Goal: Transaction & Acquisition: Book appointment/travel/reservation

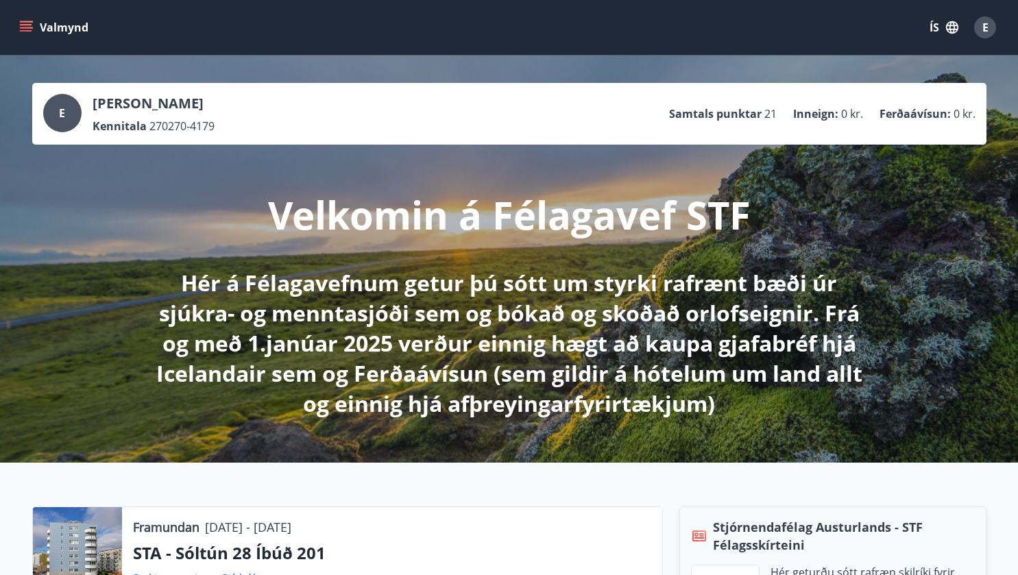
scroll to position [137, 0]
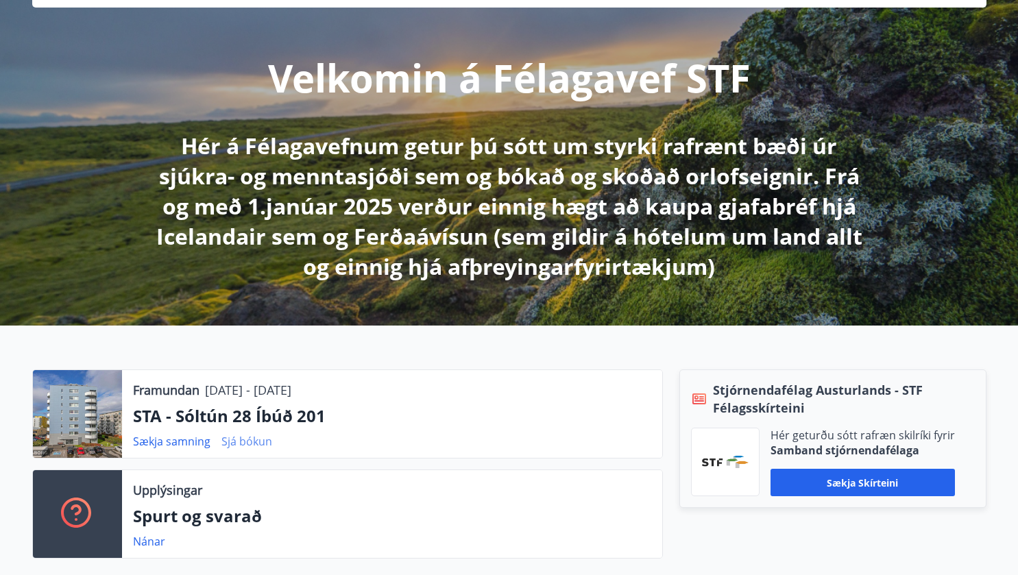
click at [236, 441] on link "Sjá bókun" at bounding box center [246, 441] width 51 height 15
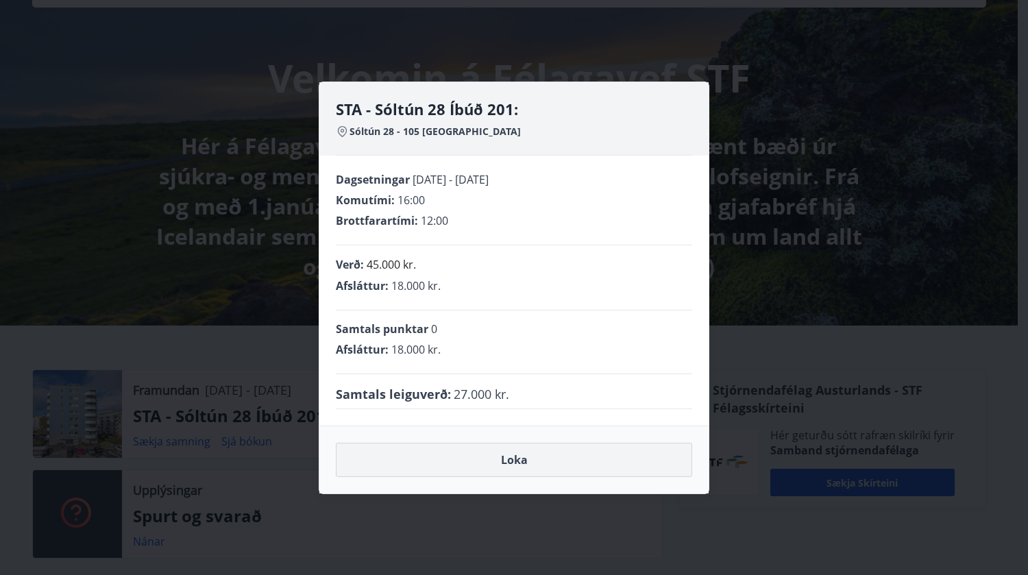
click at [508, 459] on button "Loka" at bounding box center [514, 460] width 356 height 34
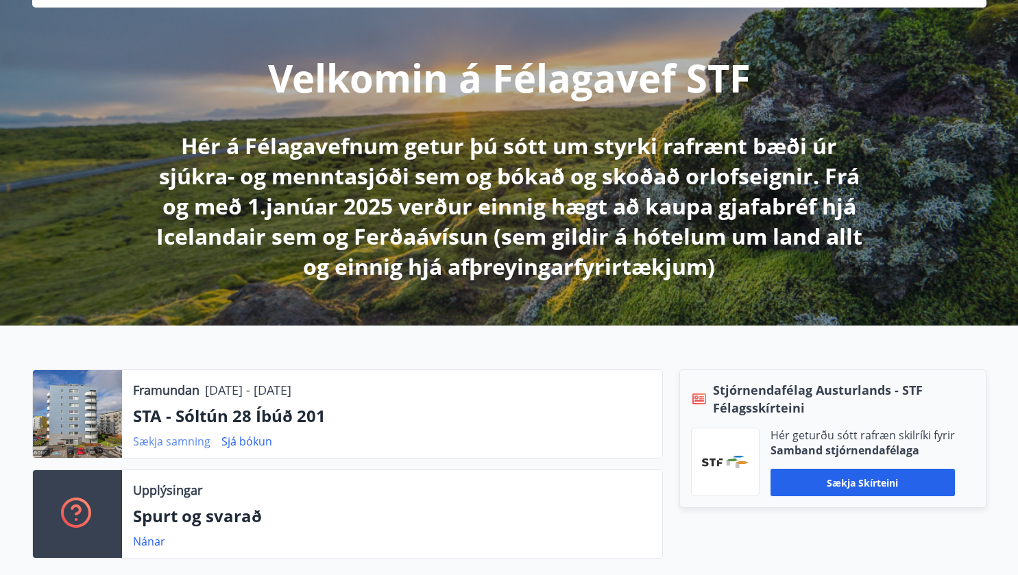
click at [179, 443] on link "Sækja samning" at bounding box center [171, 441] width 77 height 15
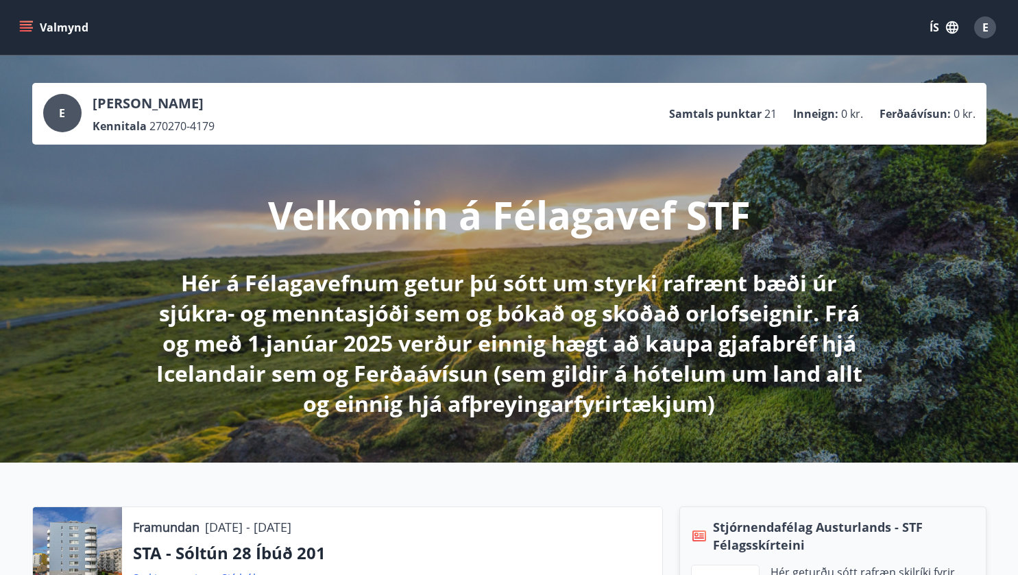
click at [28, 23] on icon "menu" at bounding box center [26, 28] width 14 height 14
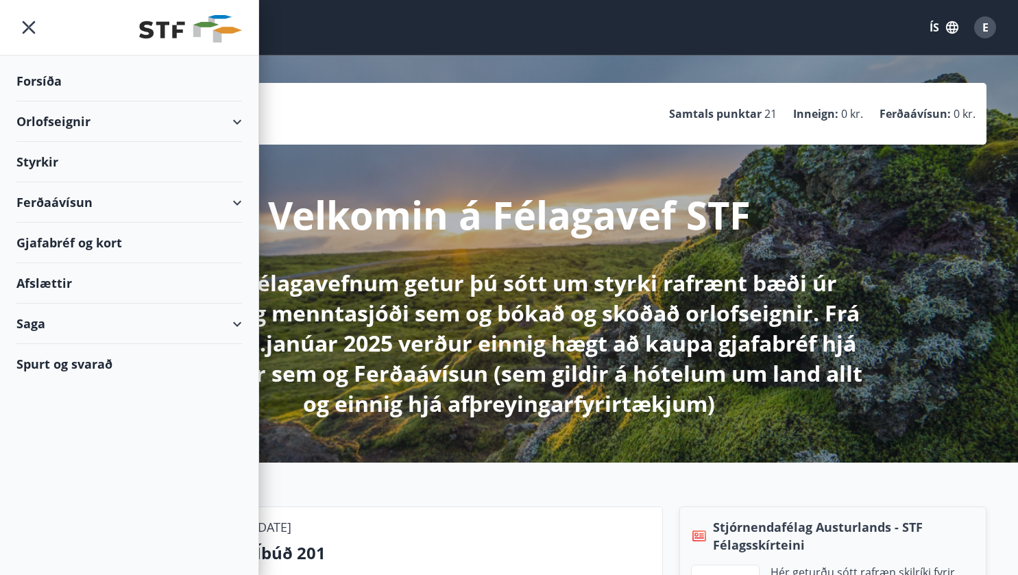
click at [75, 121] on div "Orlofseignir" at bounding box center [128, 121] width 225 height 40
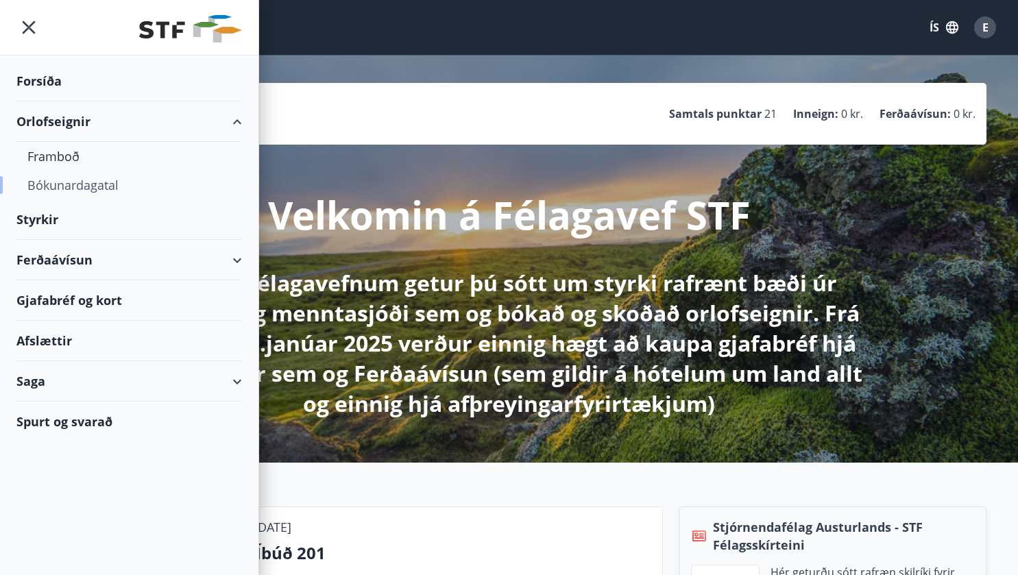
click at [47, 186] on div "Bókunardagatal" at bounding box center [129, 185] width 204 height 29
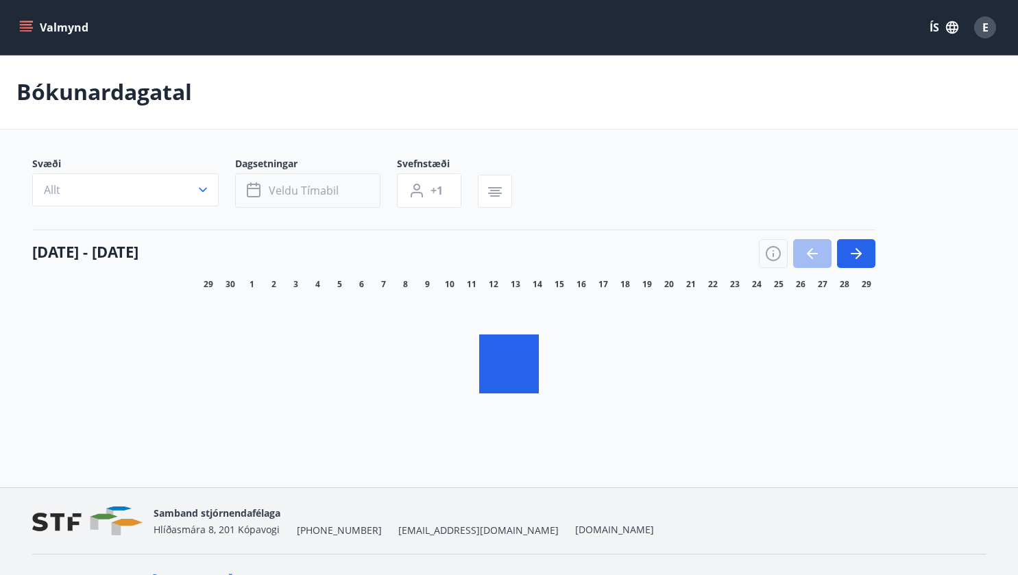
click at [306, 190] on span "Veldu tímabil" at bounding box center [304, 190] width 70 height 15
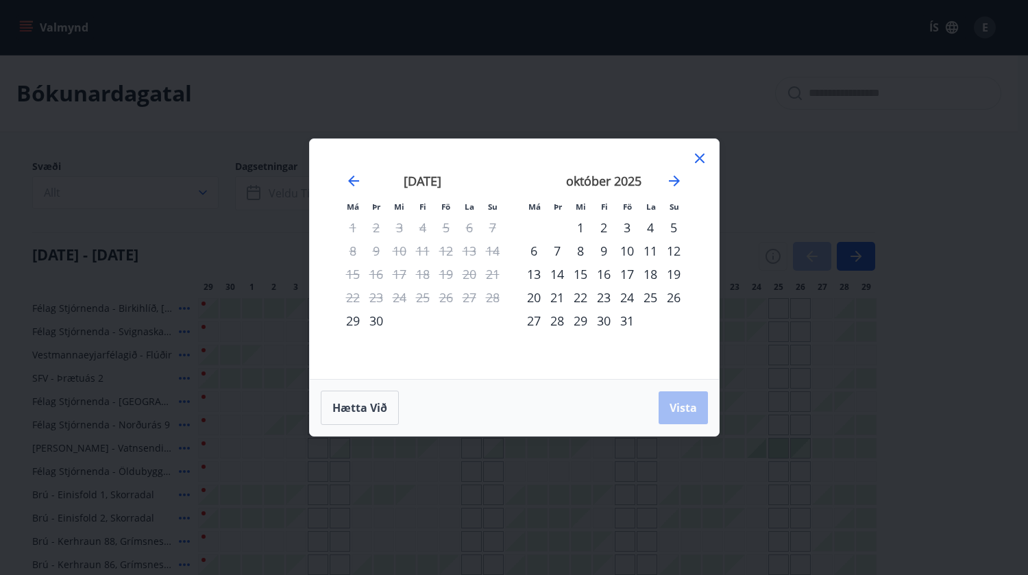
click at [532, 249] on div "6" at bounding box center [533, 250] width 23 height 23
click at [558, 246] on div "7" at bounding box center [556, 250] width 23 height 23
click at [684, 407] on span "Vista" at bounding box center [682, 407] width 27 height 15
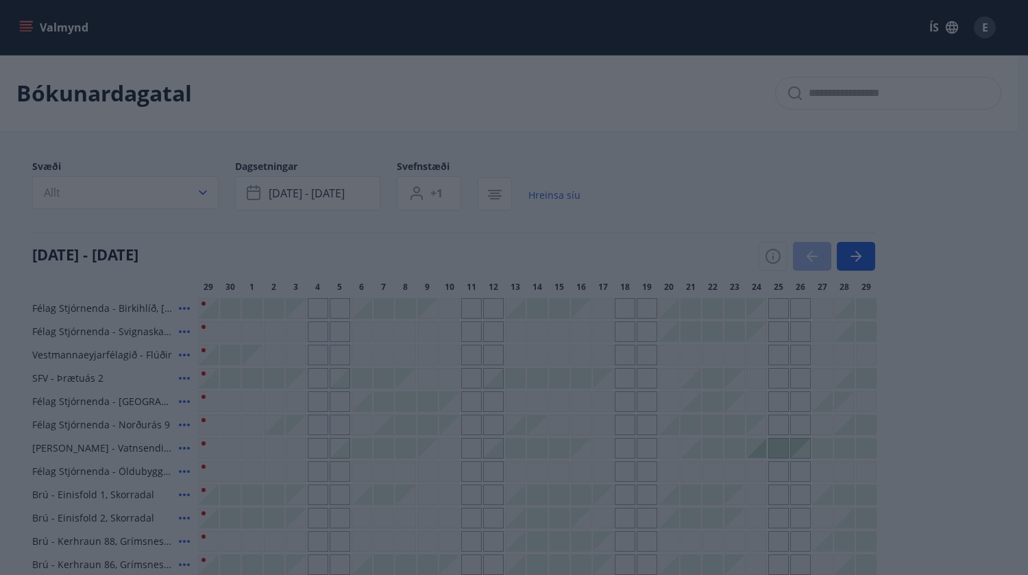
click at [103, 194] on div "Má Þr Mi Fi Fö La Su Má Þr Mi Fi Fö La Su [DATE] 1 2 3 4 5 6 7 8 9 10 11 12 13 …" at bounding box center [514, 287] width 1028 height 575
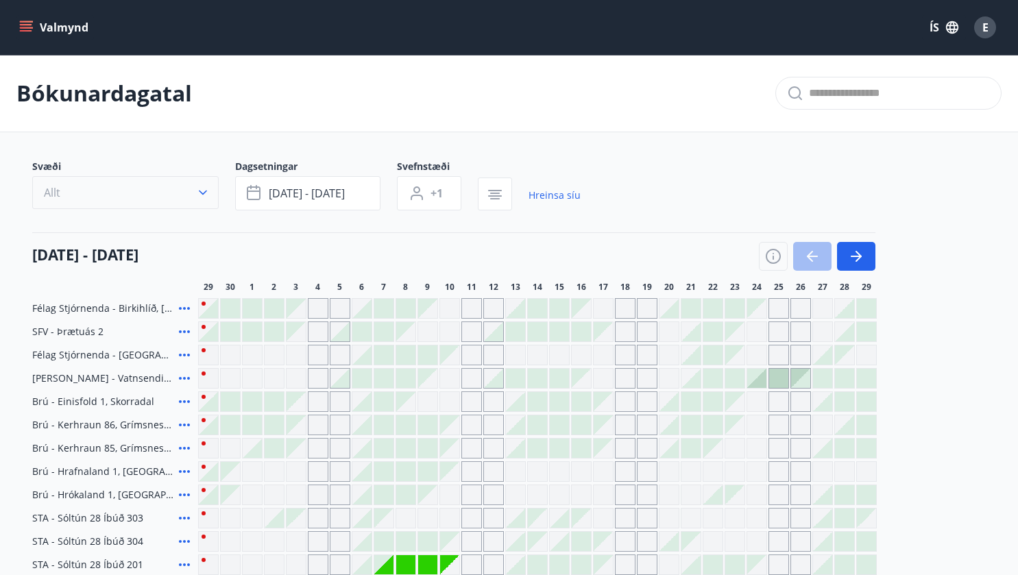
click at [201, 191] on icon "button" at bounding box center [203, 193] width 14 height 14
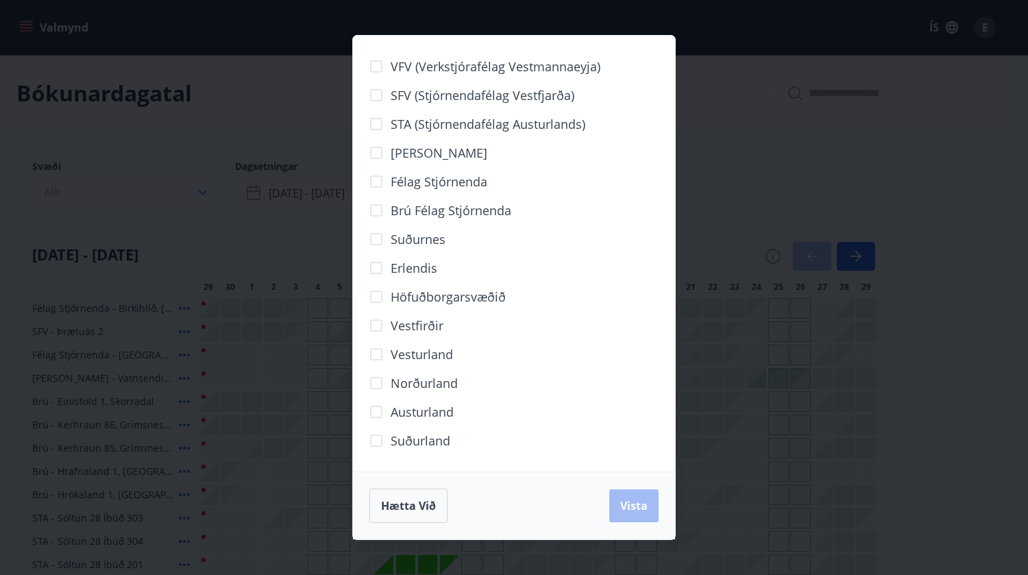
click at [439, 294] on span "Höfuðborgarsvæðið" at bounding box center [448, 297] width 115 height 18
click at [633, 507] on span "Vista" at bounding box center [633, 505] width 27 height 15
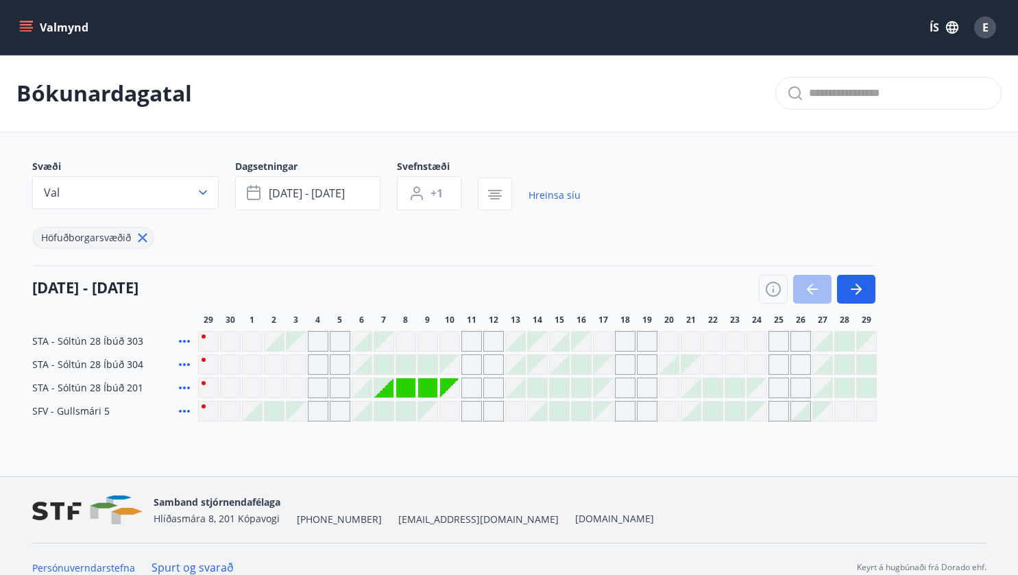
click at [367, 388] on div at bounding box center [361, 387] width 19 height 19
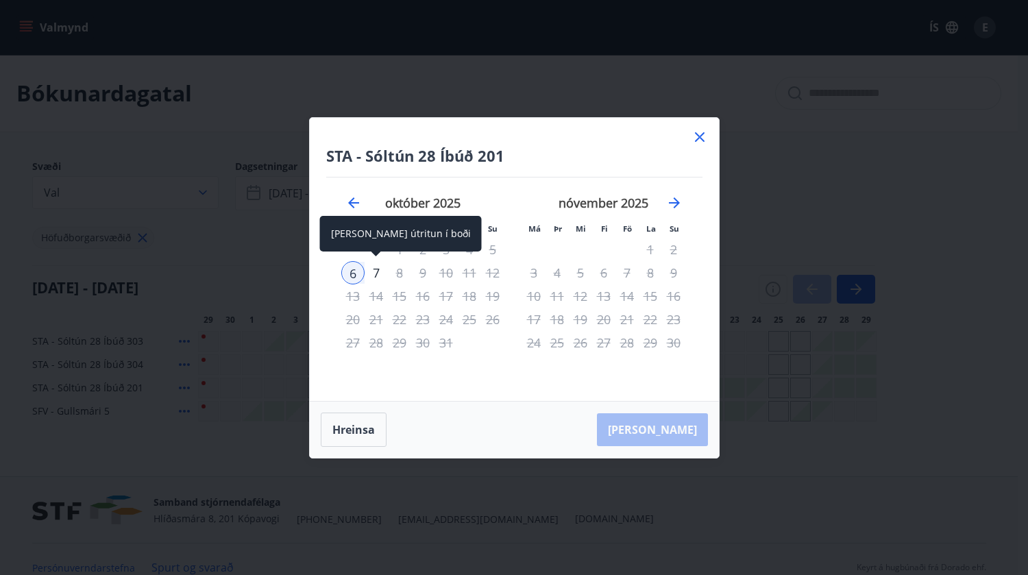
click at [374, 270] on div "7" at bounding box center [376, 272] width 23 height 23
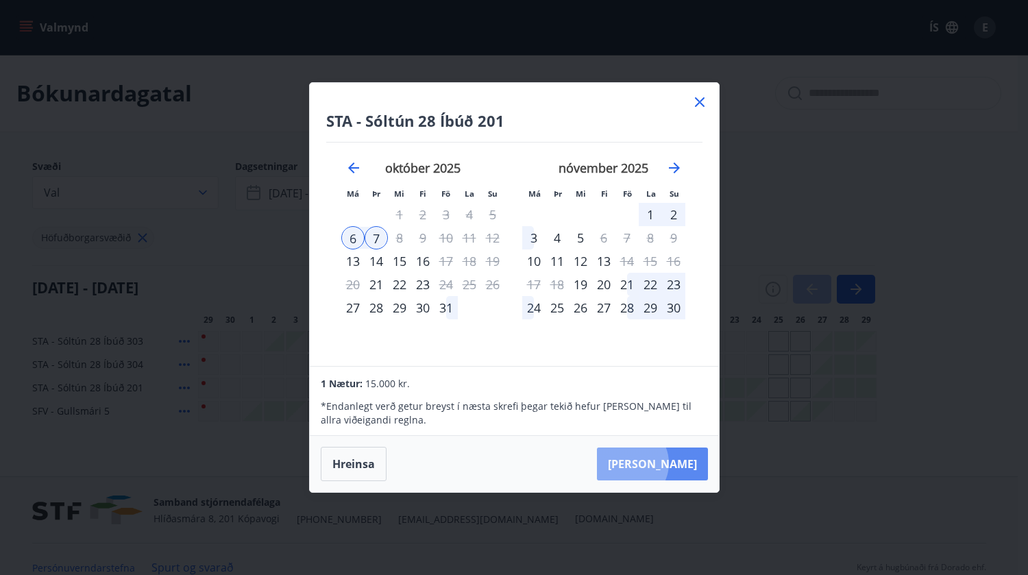
click at [670, 463] on button "[PERSON_NAME]" at bounding box center [652, 463] width 111 height 33
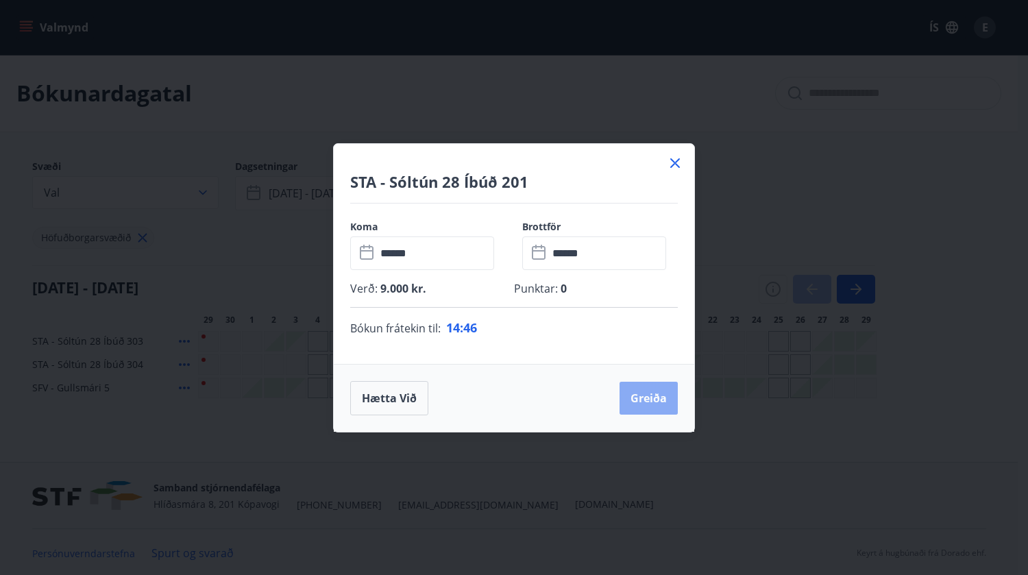
click at [644, 398] on button "Greiða" at bounding box center [648, 398] width 58 height 33
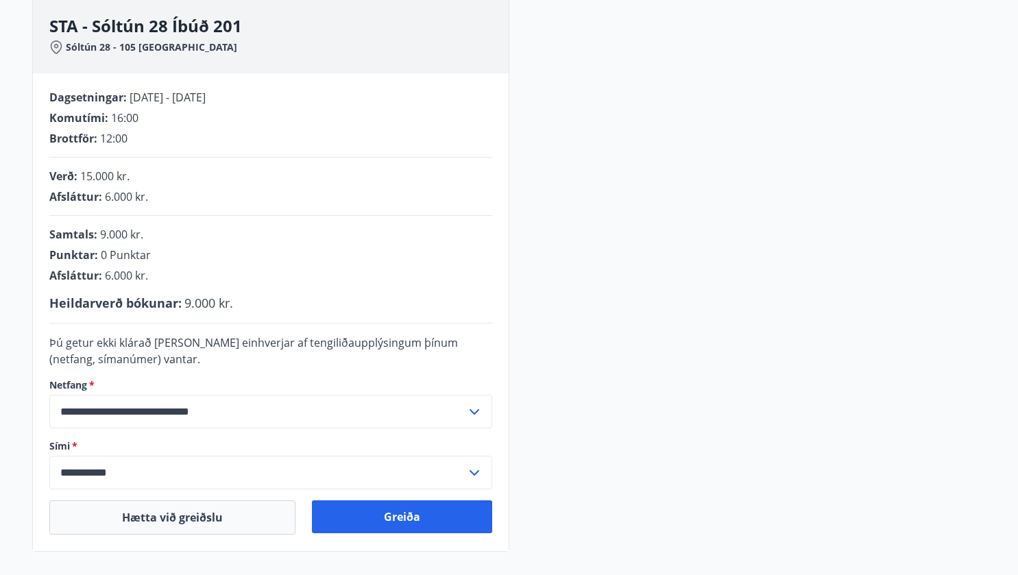
scroll to position [274, 0]
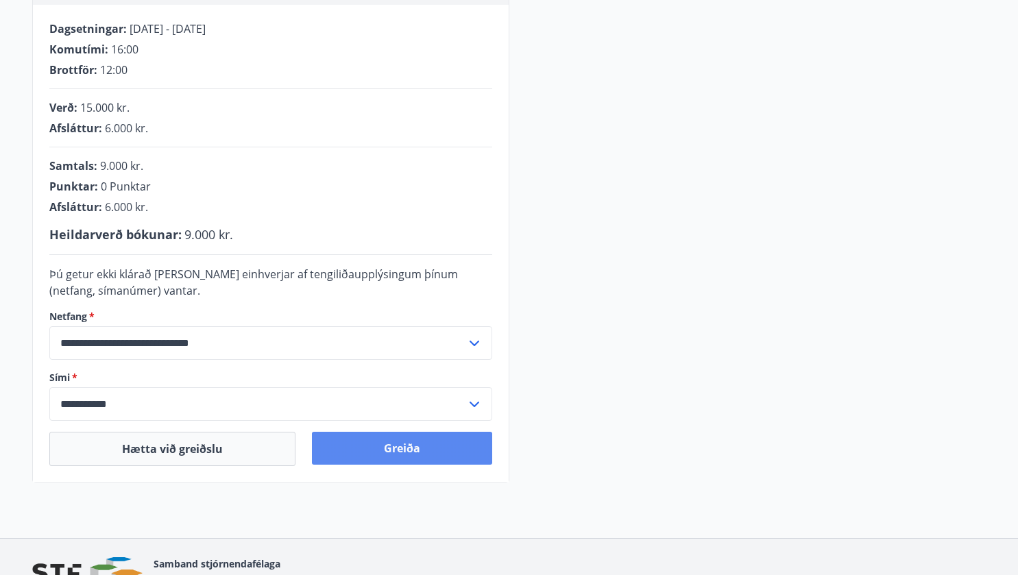
click at [393, 443] on button "Greiða" at bounding box center [402, 448] width 180 height 33
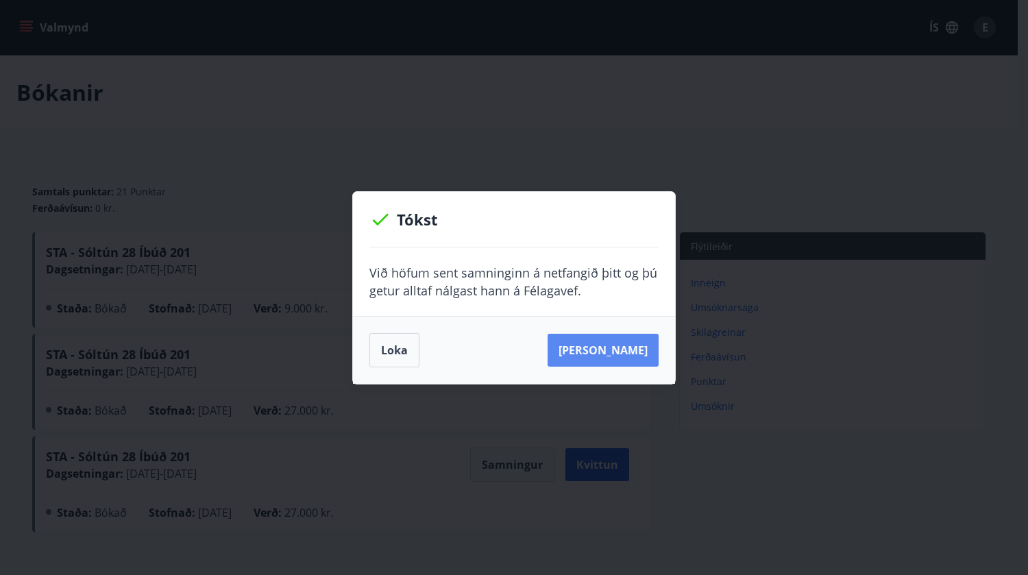
click at [617, 349] on button "[PERSON_NAME]" at bounding box center [602, 350] width 111 height 33
click at [611, 352] on button "[PERSON_NAME]" at bounding box center [602, 350] width 111 height 33
click at [395, 352] on button "Loka" at bounding box center [394, 350] width 50 height 34
